Goal: Check status: Check status

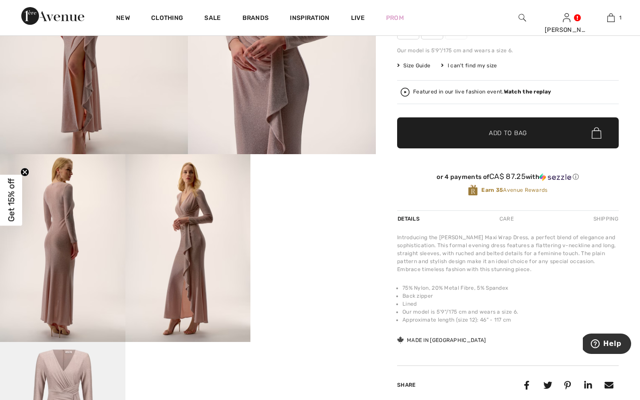
scroll to position [182, 0]
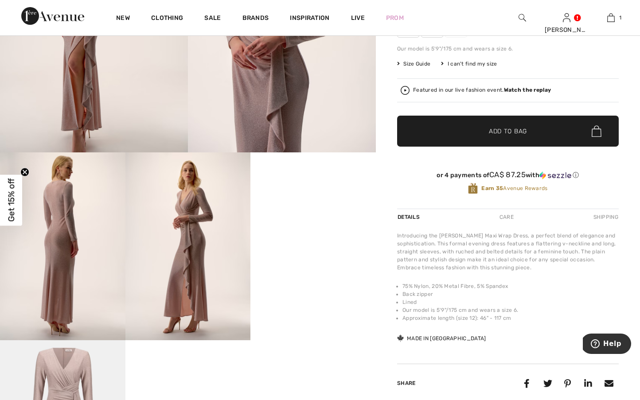
click at [293, 215] on video "Your browser does not support the video tag." at bounding box center [313, 184] width 125 height 63
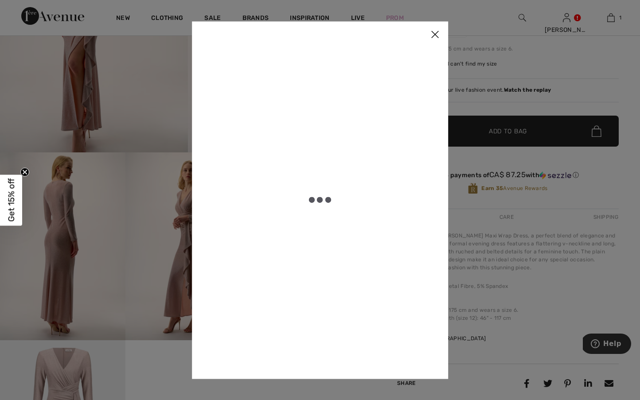
click at [441, 34] on img at bounding box center [435, 34] width 27 height 27
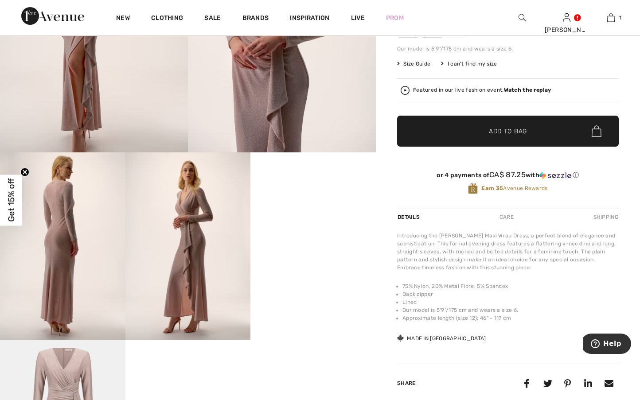
scroll to position [182, 0]
click at [256, 98] on img at bounding box center [282, 12] width 188 height 282
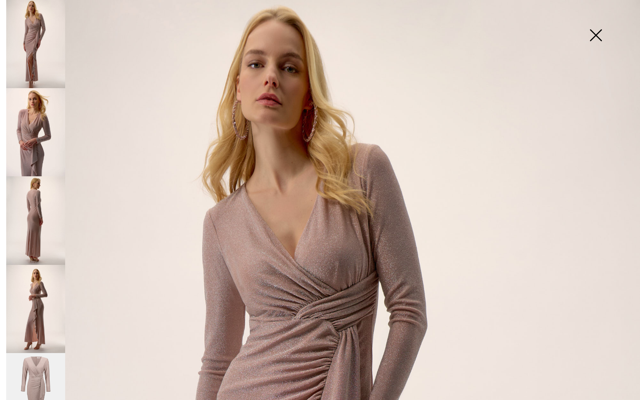
scroll to position [0, 0]
click at [31, 61] on img at bounding box center [35, 44] width 59 height 88
click at [27, 120] on img at bounding box center [35, 132] width 59 height 88
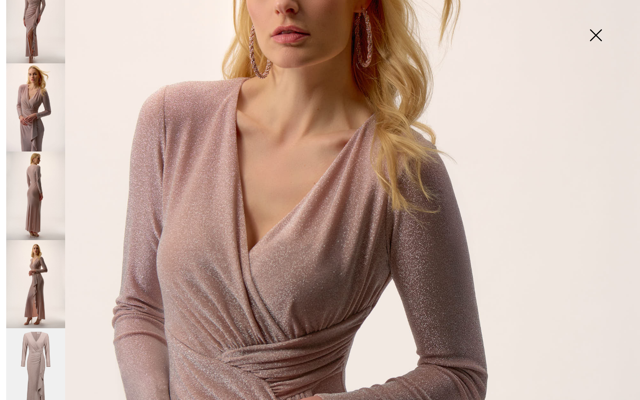
scroll to position [181, 0]
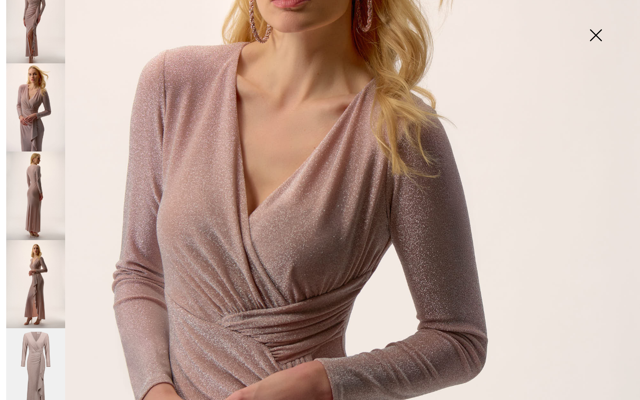
click at [31, 274] on img at bounding box center [35, 284] width 59 height 88
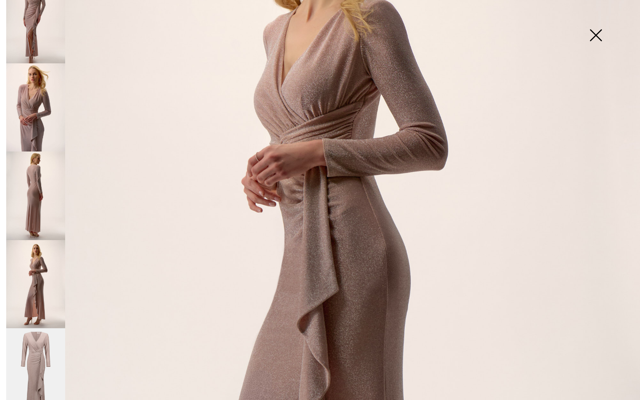
click at [39, 197] on img at bounding box center [35, 196] width 59 height 88
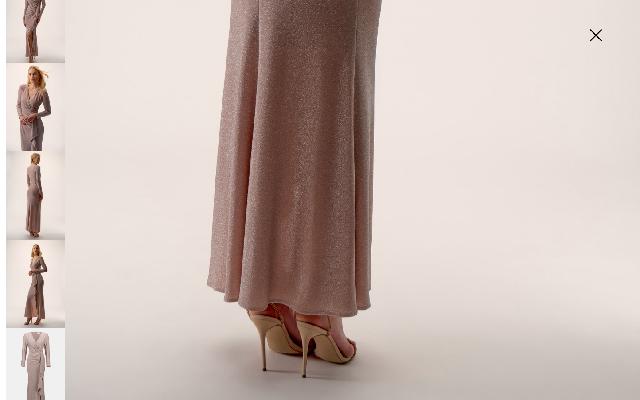
scroll to position [559, 0]
click at [596, 28] on img at bounding box center [596, 36] width 44 height 46
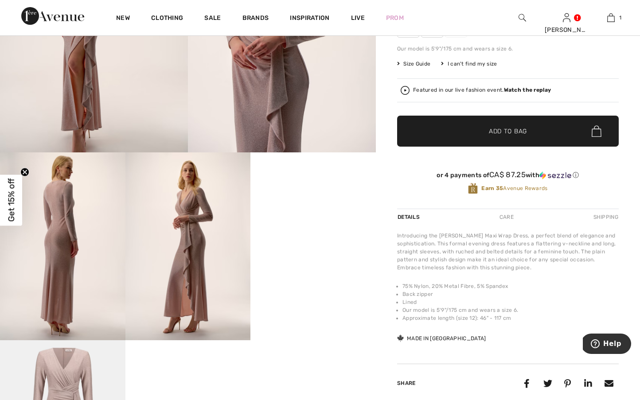
click at [327, 215] on video "Your browser does not support the video tag." at bounding box center [313, 184] width 125 height 63
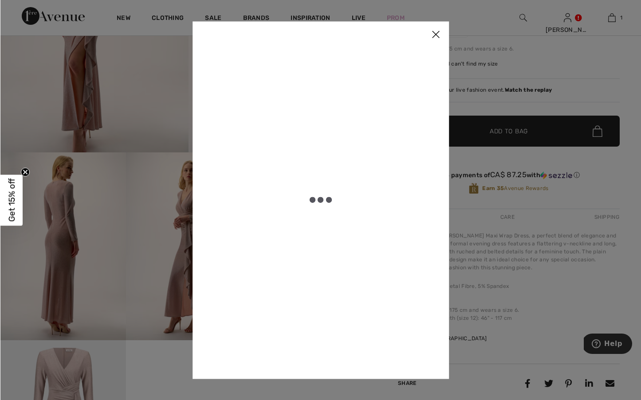
scroll to position [182, 0]
click at [437, 38] on img at bounding box center [435, 34] width 27 height 27
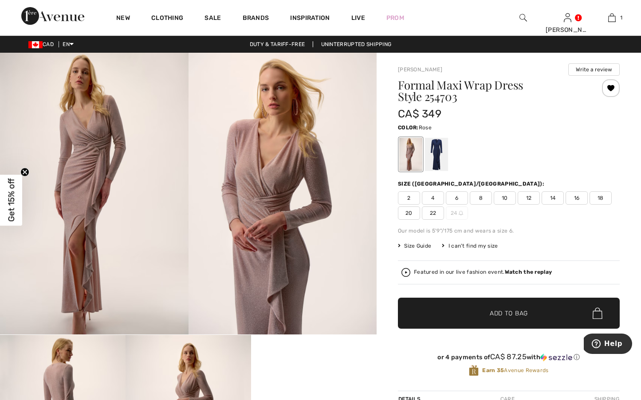
scroll to position [0, 0]
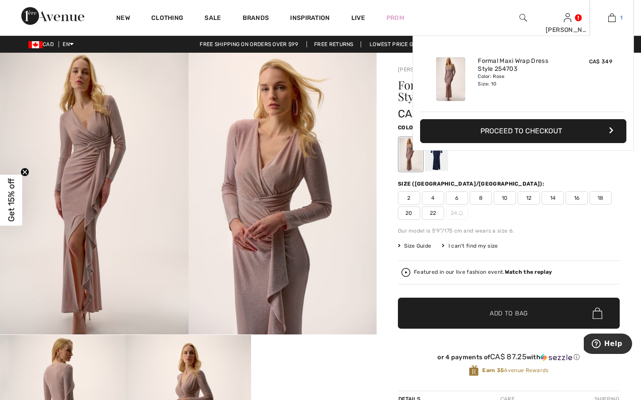
click at [616, 16] on link "1" at bounding box center [611, 17] width 43 height 11
click at [564, 28] on div "[PERSON_NAME]" at bounding box center [566, 29] width 43 height 9
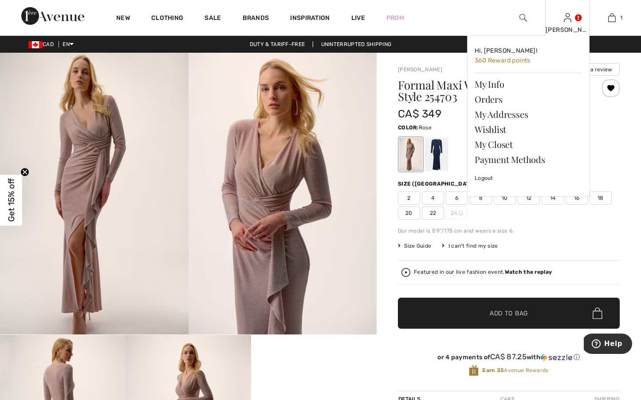
click at [564, 20] on img at bounding box center [568, 17] width 8 height 11
click at [565, 20] on img at bounding box center [568, 17] width 8 height 11
click at [487, 98] on link "Orders" at bounding box center [527, 99] width 107 height 15
